Goal: Find specific page/section: Find specific page/section

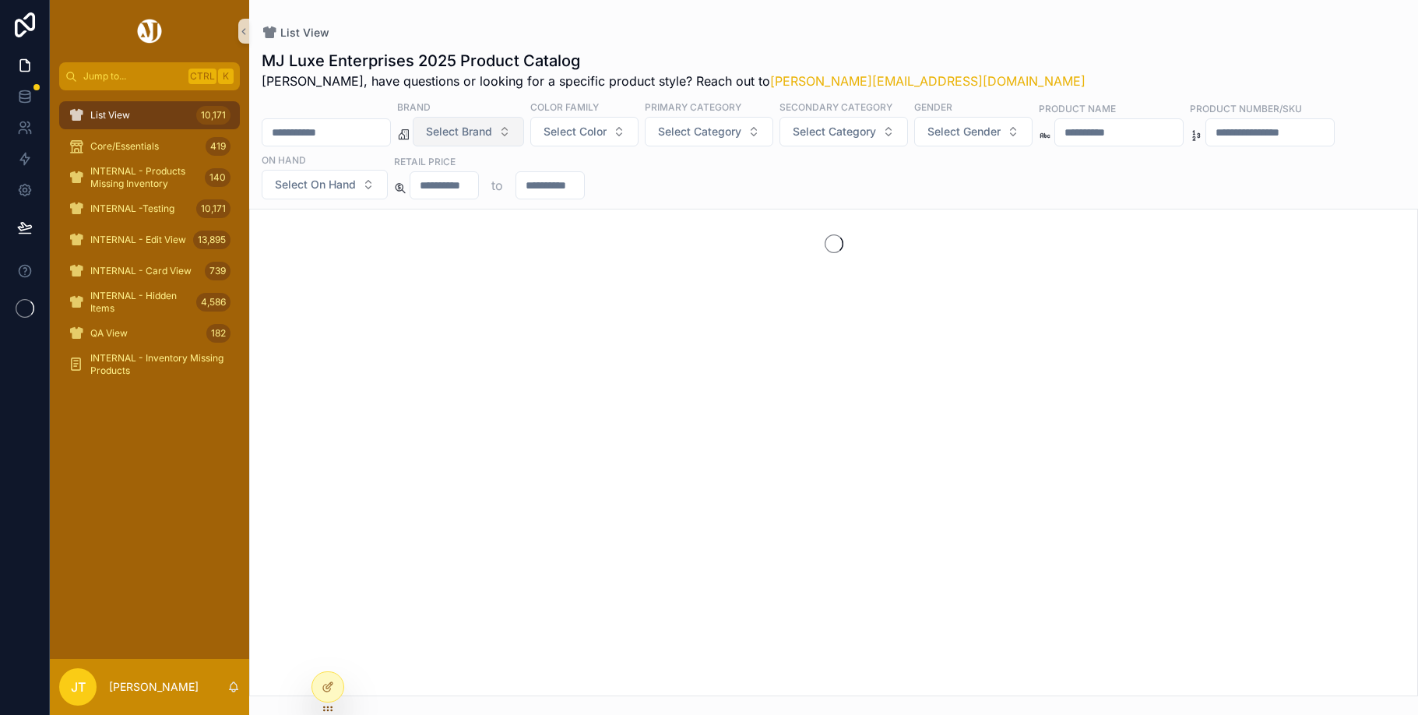
click at [524, 135] on button "Select Brand" at bounding box center [468, 132] width 111 height 30
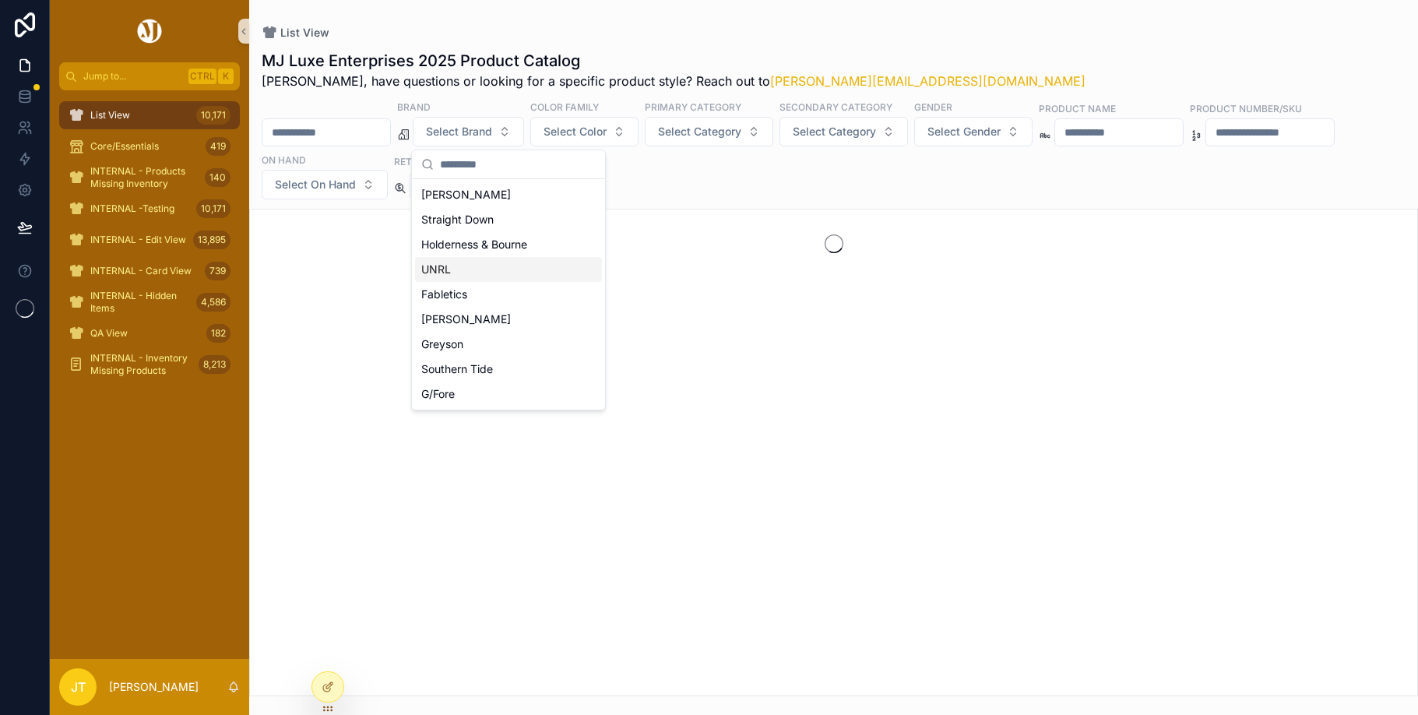
click at [458, 275] on div "UNRL" at bounding box center [508, 269] width 187 height 25
click at [289, 131] on input "text" at bounding box center [326, 134] width 128 height 22
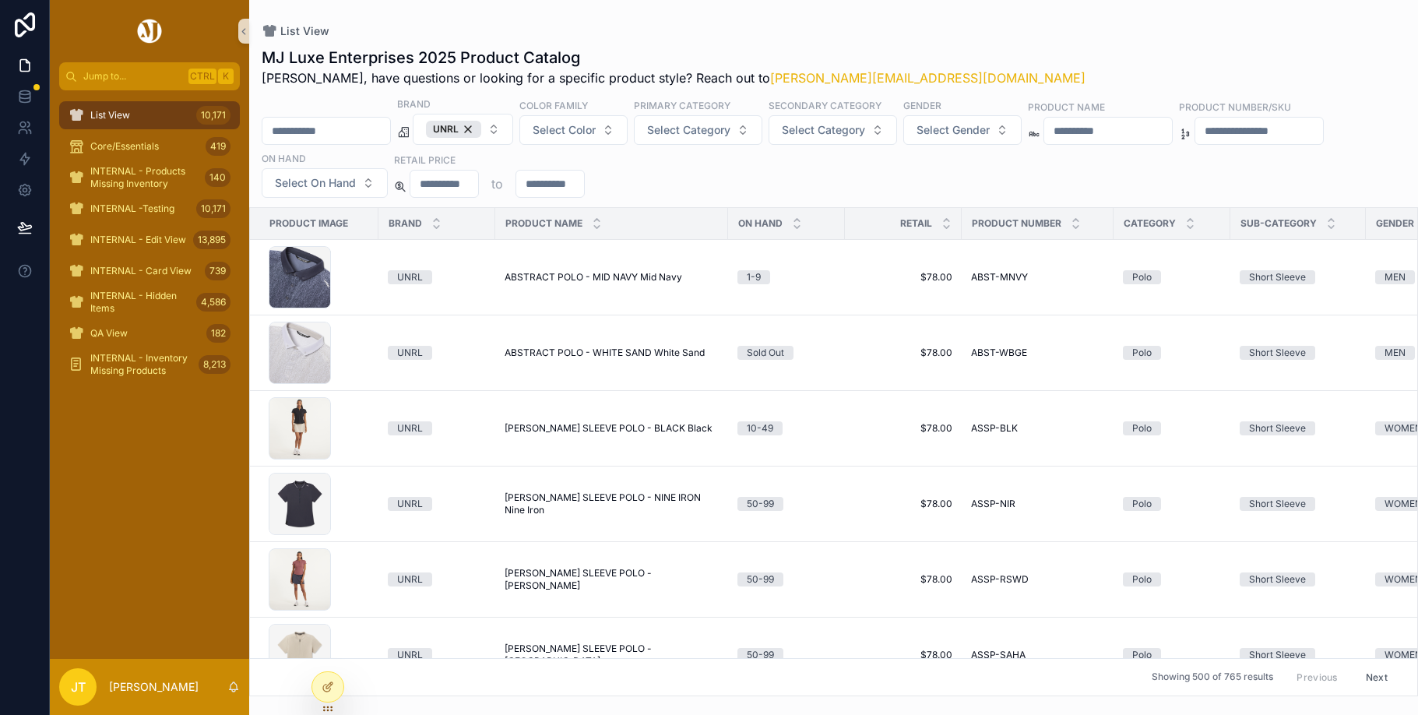
click at [290, 129] on input "text" at bounding box center [326, 131] width 128 height 22
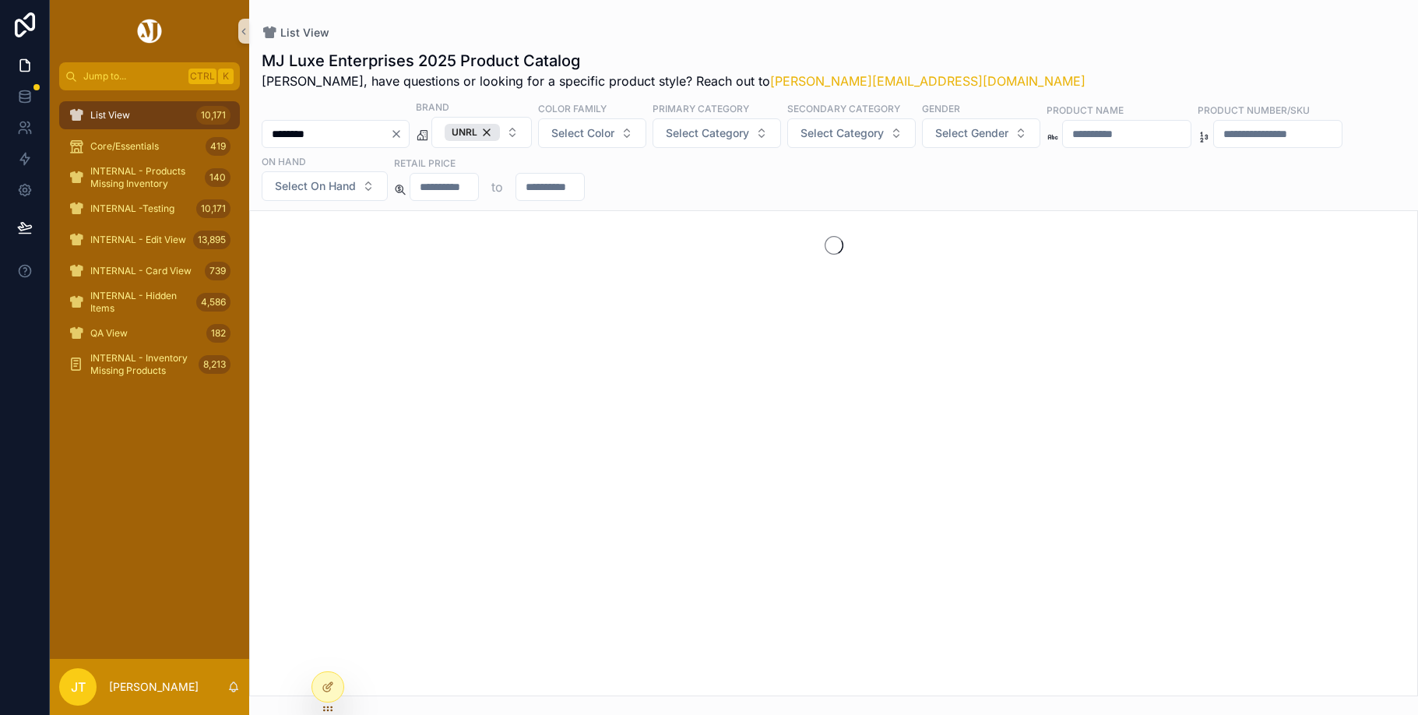
type input "********"
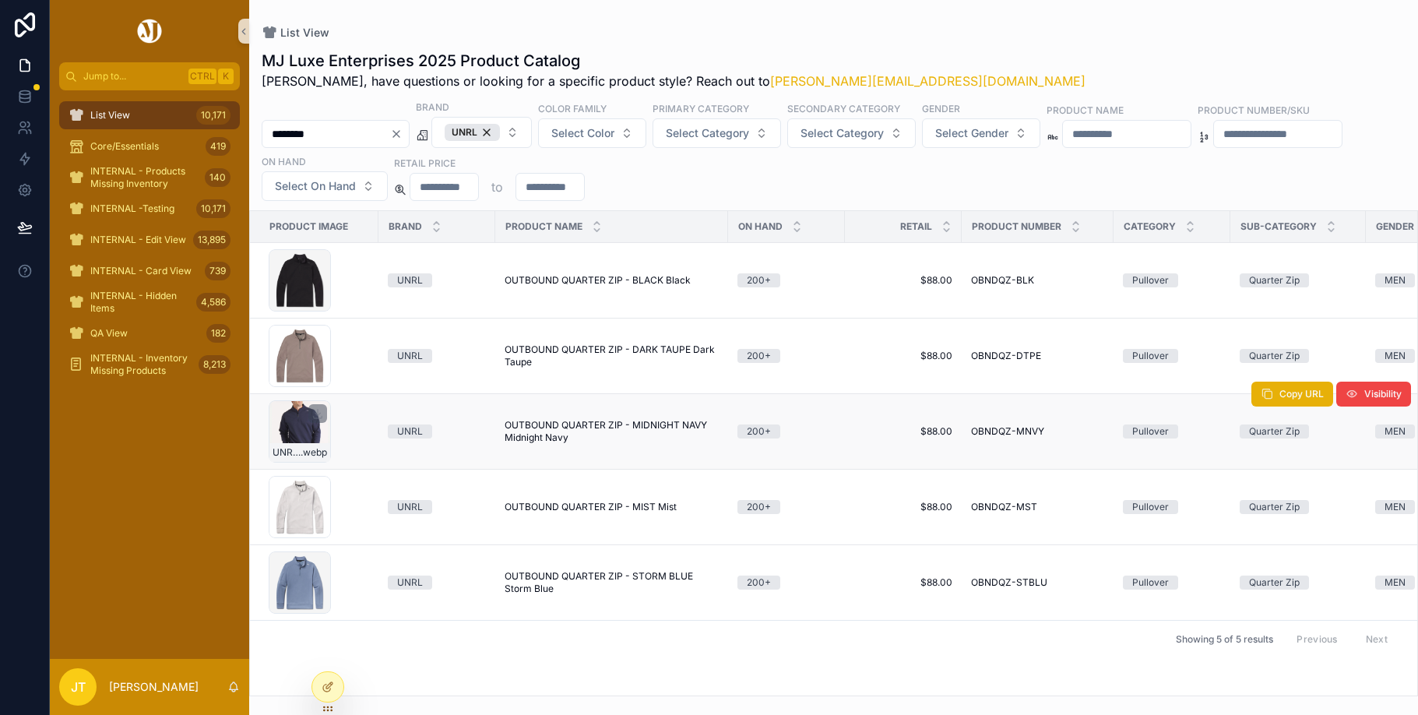
click at [287, 426] on div "UNRL-2024-08-07-9_ONMODLE_0673_2048x2048 .webp" at bounding box center [300, 431] width 62 height 62
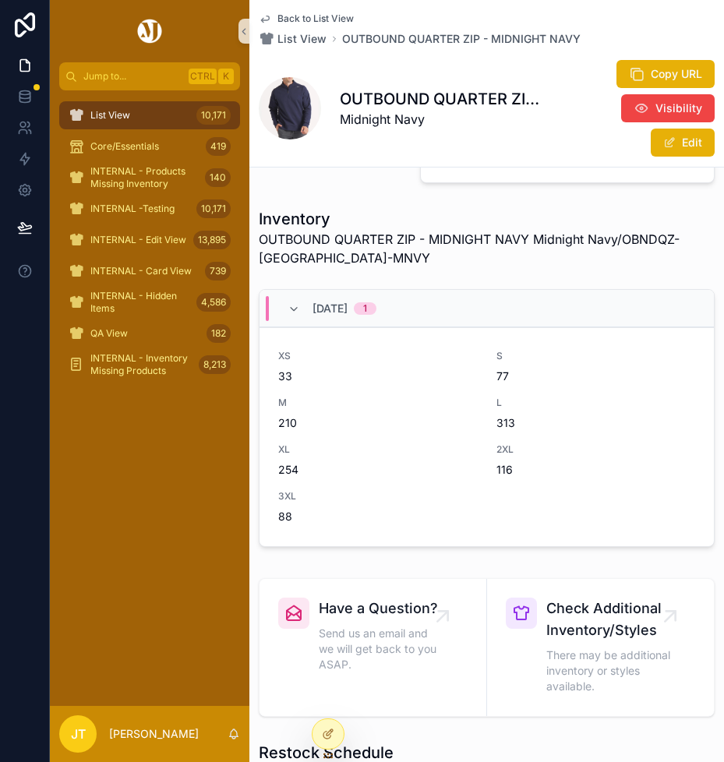
scroll to position [779, 0]
